Goal: Task Accomplishment & Management: Use online tool/utility

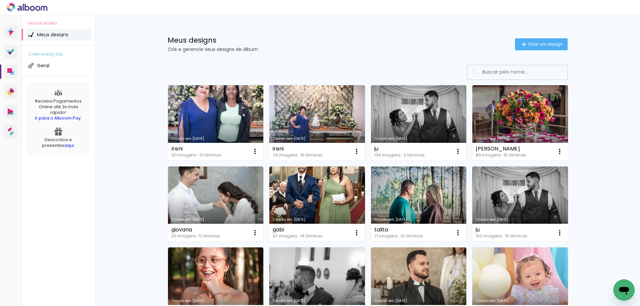
click at [218, 116] on link "Criado em [DATE]" at bounding box center [216, 122] width 96 height 75
